Goal: Information Seeking & Learning: Learn about a topic

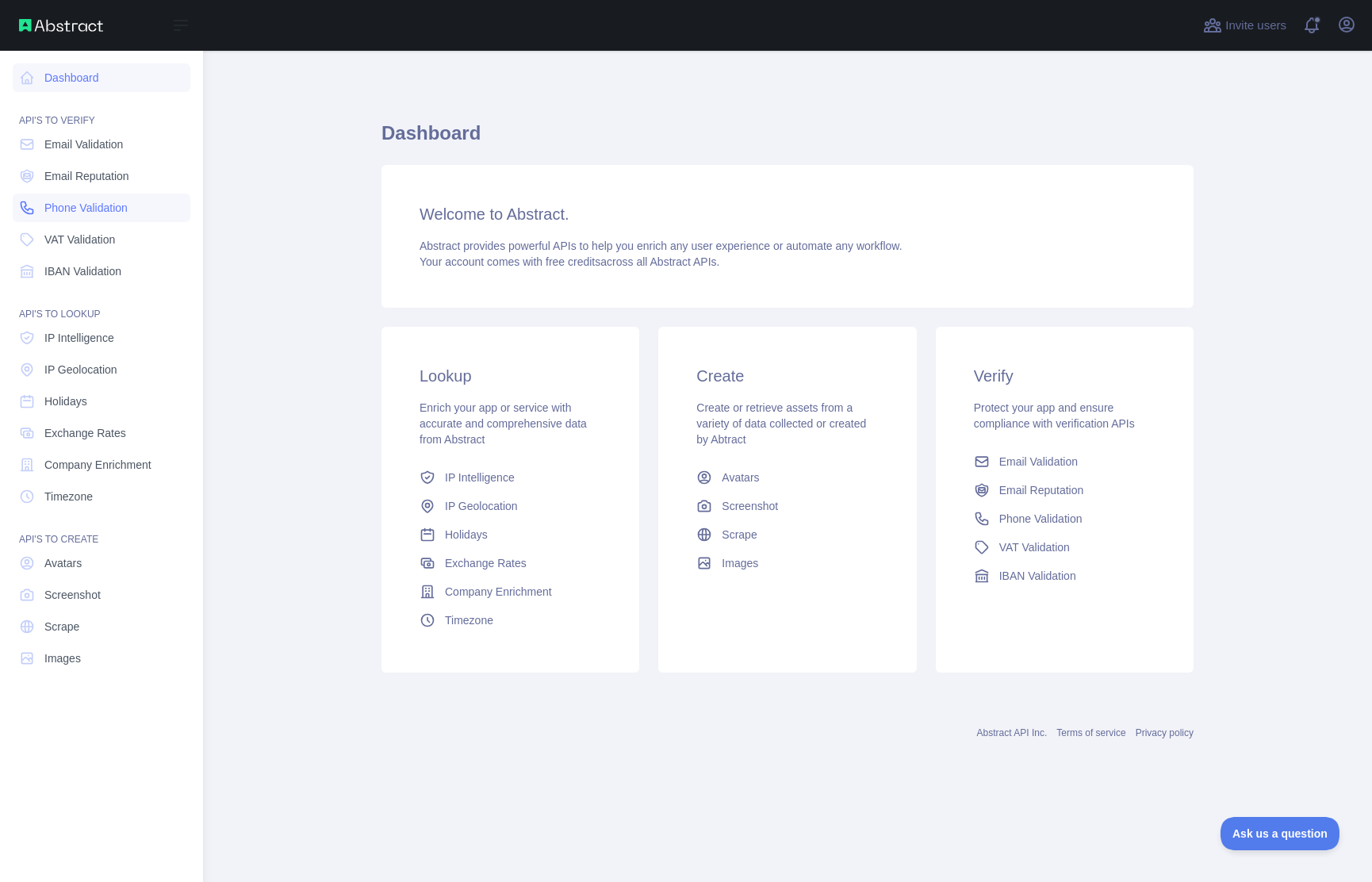
click at [32, 208] on icon at bounding box center [27, 208] width 16 height 16
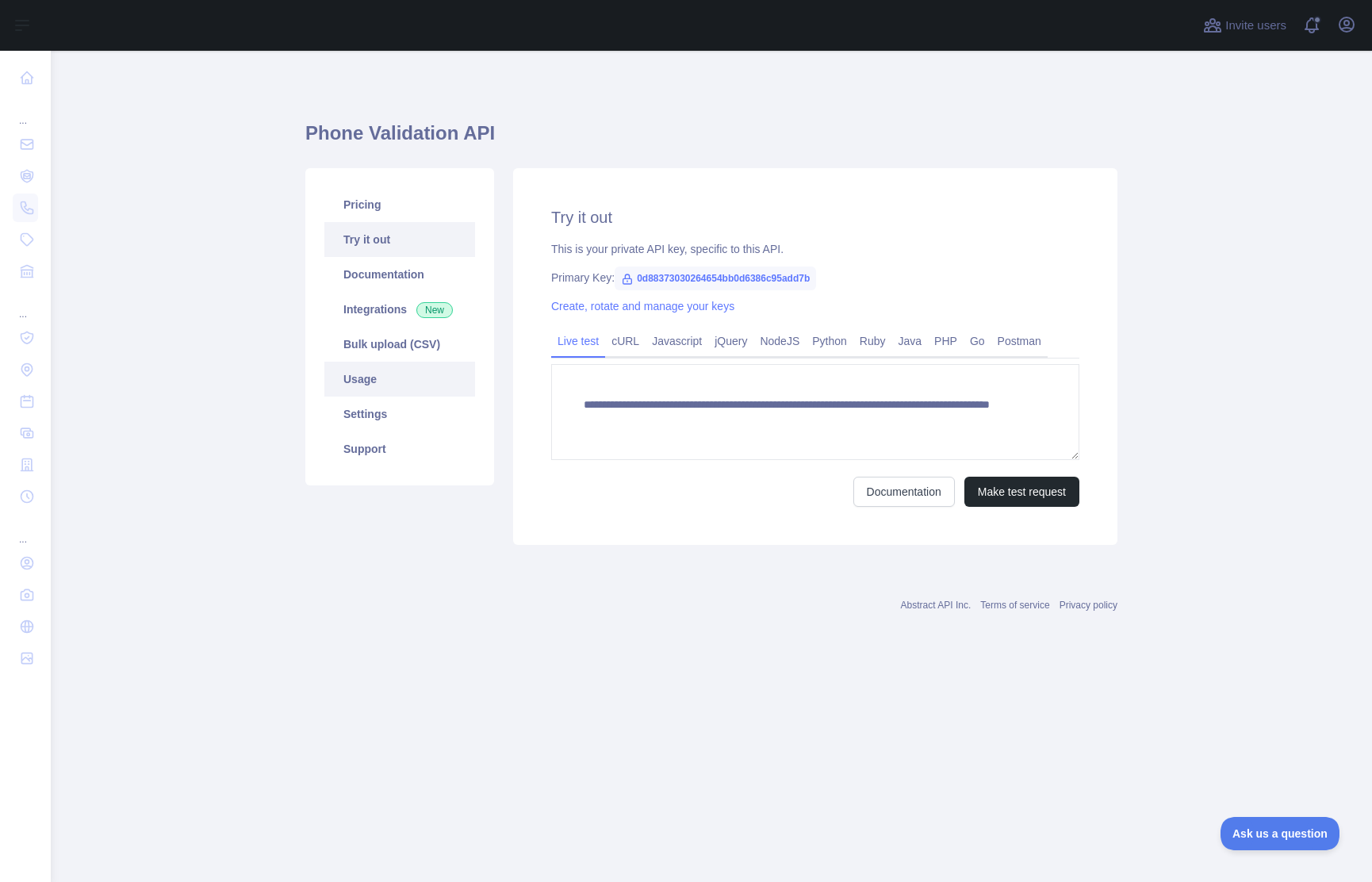
click at [366, 368] on link "Usage" at bounding box center [399, 379] width 151 height 35
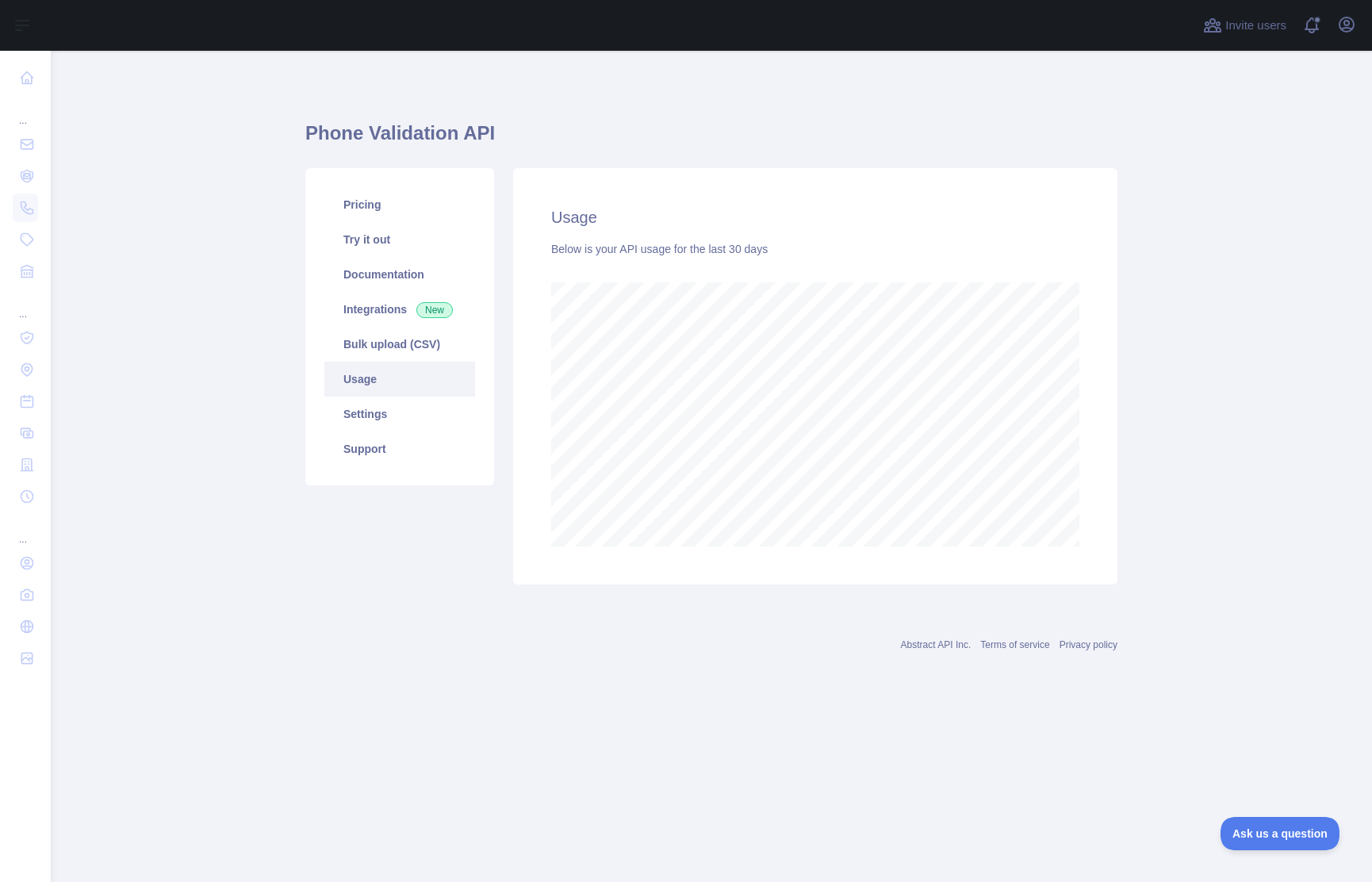
scroll to position [831, 1321]
click at [407, 198] on link "Pricing" at bounding box center [399, 204] width 151 height 35
